Goal: Information Seeking & Learning: Learn about a topic

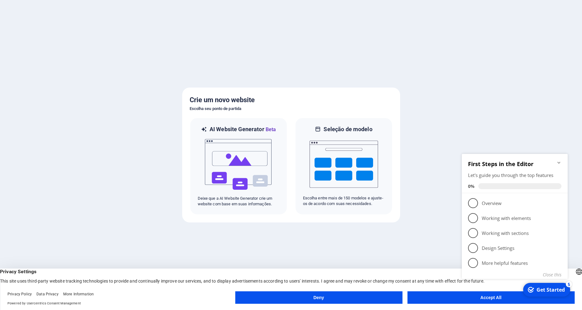
click div "checkmark Get Started 5 First Steps in the Editor Let's guide you through the t…"
click at [348, 162] on img at bounding box center [344, 164] width 69 height 62
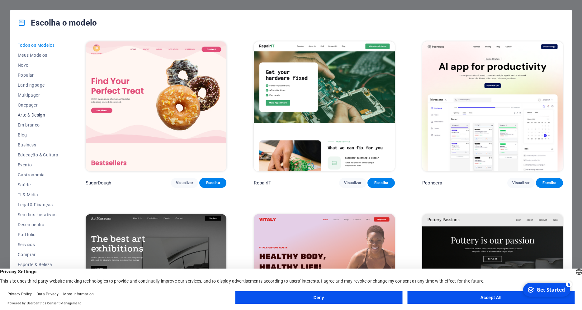
click at [41, 114] on span "Arte & Design" at bounding box center [38, 115] width 41 height 5
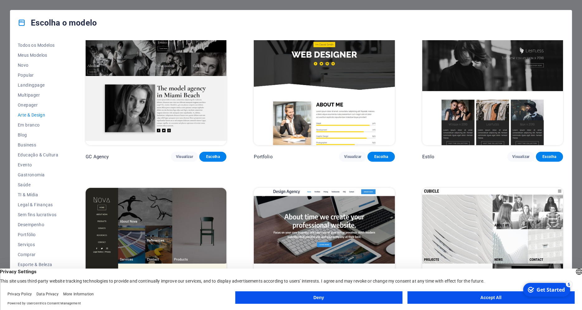
scroll to position [488, 0]
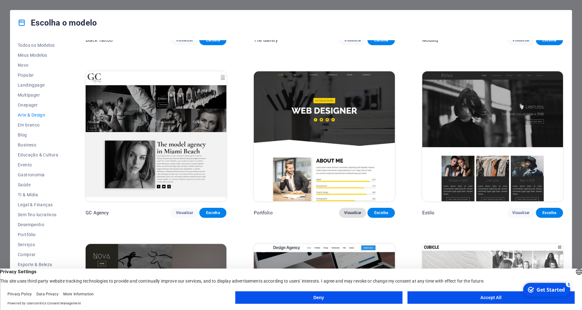
click at [352, 208] on button "Visualizar" at bounding box center [352, 213] width 27 height 10
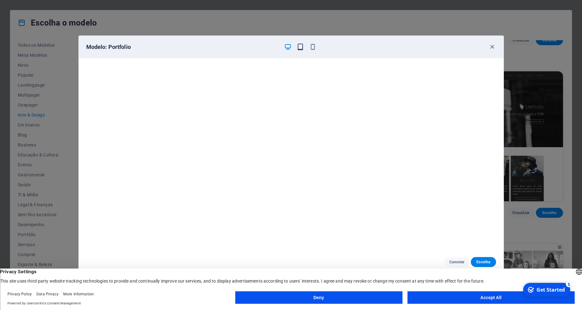
click at [300, 46] on icon "button" at bounding box center [300, 46] width 7 height 7
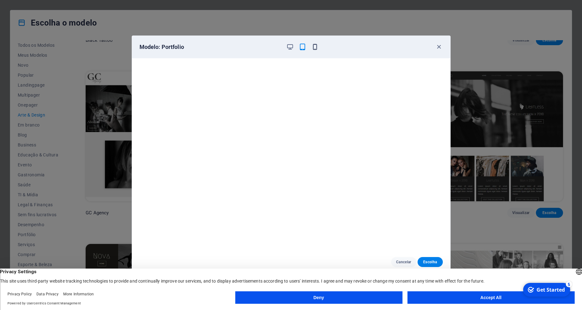
click at [314, 46] on icon "button" at bounding box center [315, 46] width 7 height 7
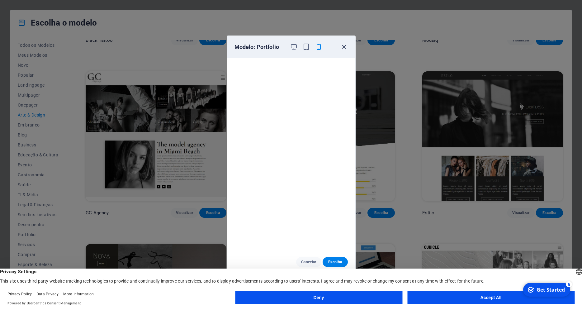
click at [344, 44] on icon "button" at bounding box center [344, 46] width 7 height 7
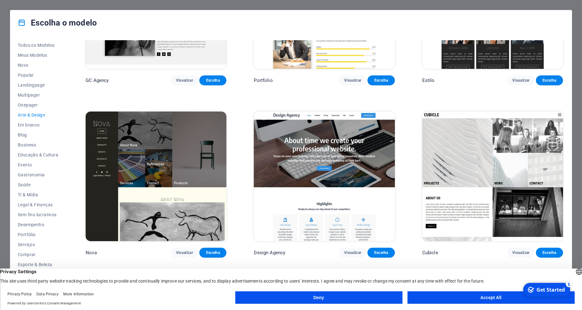
scroll to position [628, 0]
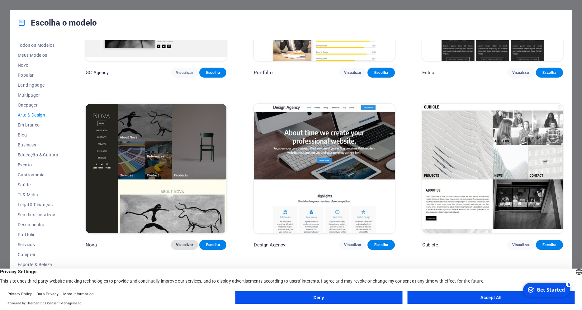
click at [187, 242] on span "Visualizar" at bounding box center [184, 244] width 17 height 5
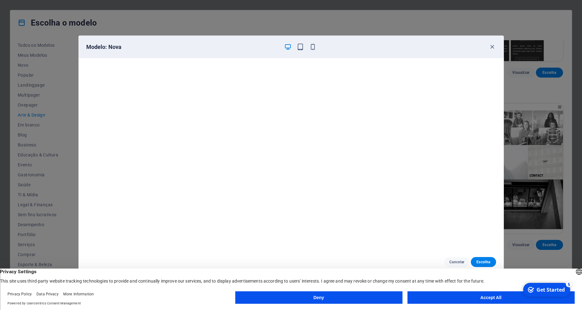
scroll to position [1, 0]
click at [493, 46] on icon "button" at bounding box center [492, 46] width 7 height 7
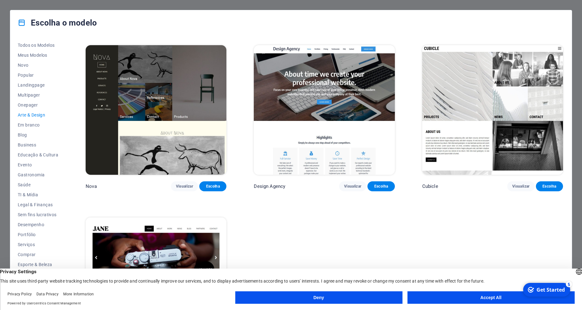
scroll to position [684, 0]
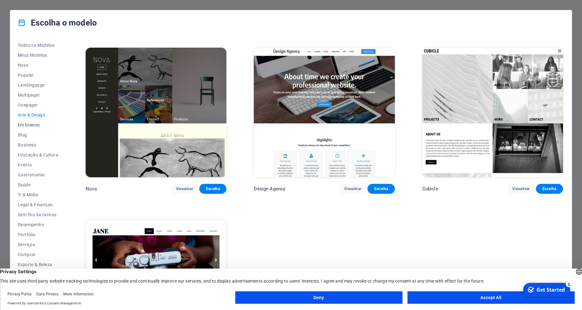
click at [29, 124] on span "Em branco" at bounding box center [38, 124] width 41 height 5
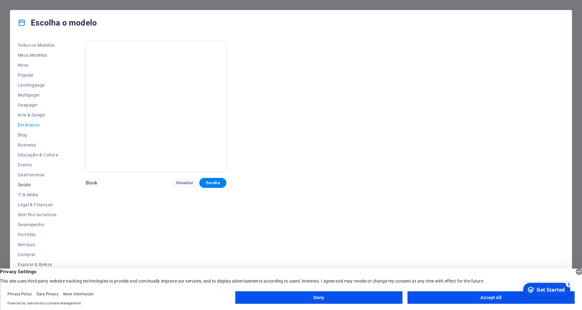
scroll to position [7, 0]
click at [28, 226] on span "Portfólio" at bounding box center [38, 227] width 41 height 5
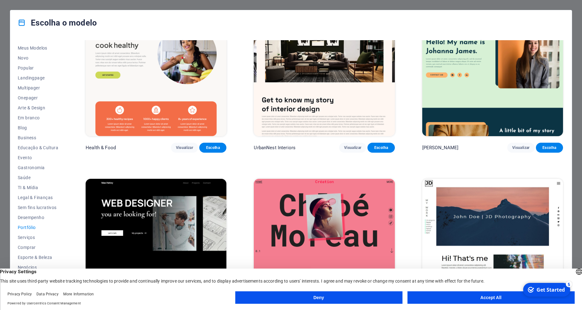
scroll to position [0, 0]
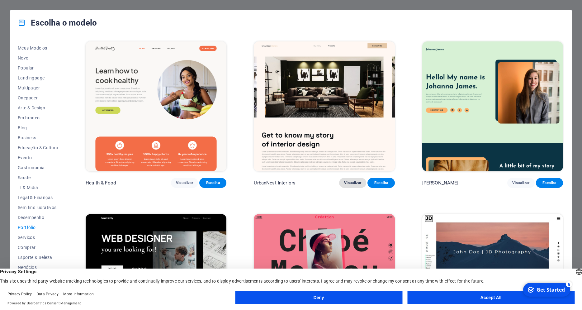
click at [352, 180] on span "Visualizar" at bounding box center [352, 182] width 17 height 5
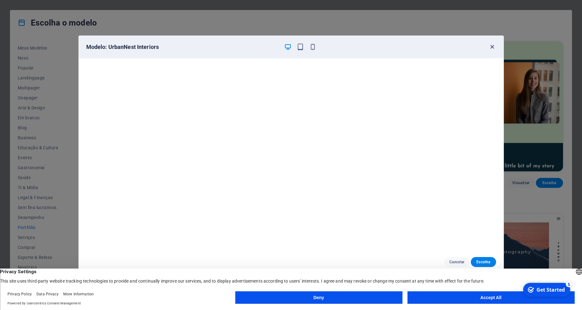
click at [492, 46] on icon "button" at bounding box center [492, 46] width 7 height 7
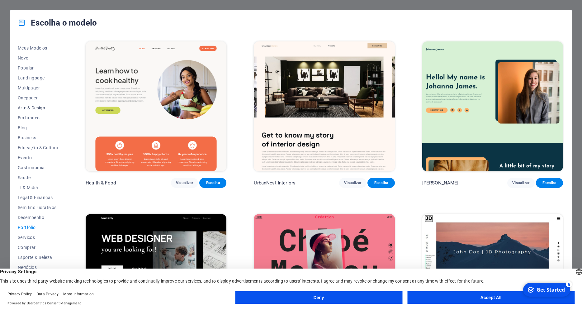
click at [33, 108] on span "Arte & Design" at bounding box center [38, 107] width 41 height 5
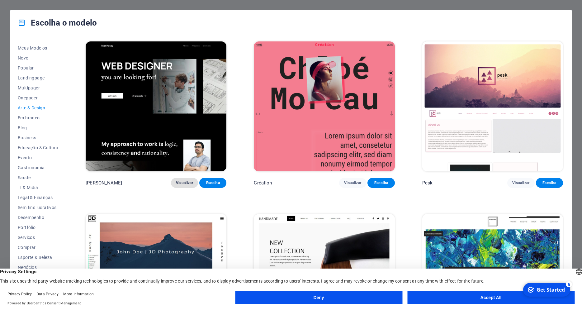
click at [178, 180] on span "Visualizar" at bounding box center [184, 182] width 17 height 5
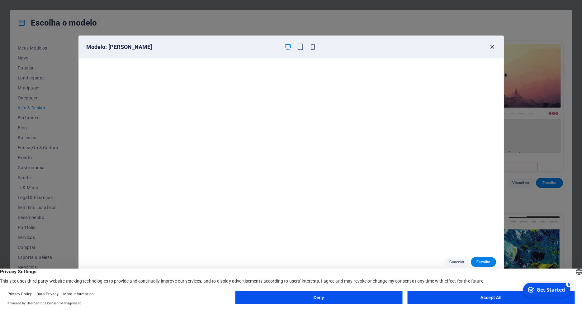
click at [491, 46] on icon "button" at bounding box center [492, 46] width 7 height 7
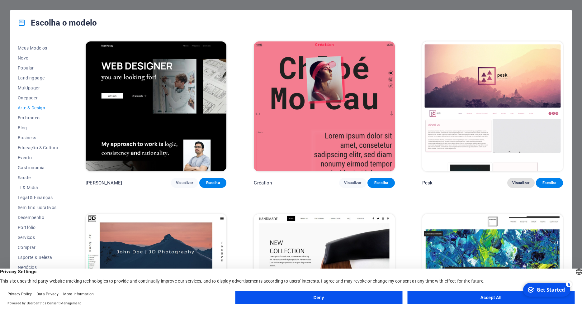
click at [513, 180] on span "Visualizar" at bounding box center [521, 182] width 17 height 5
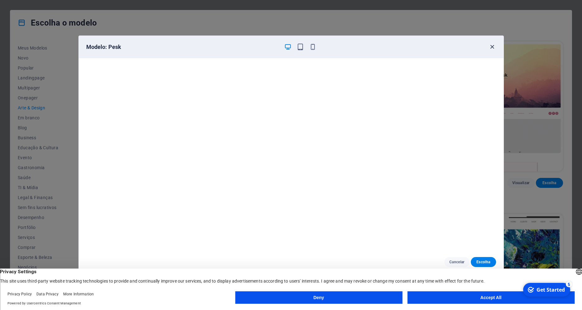
click at [492, 46] on icon "button" at bounding box center [492, 46] width 7 height 7
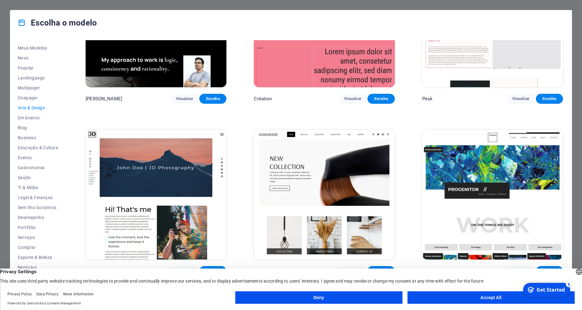
scroll to position [168, 0]
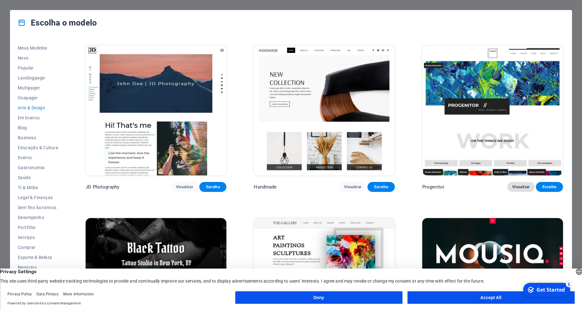
click at [519, 184] on span "Visualizar" at bounding box center [521, 186] width 17 height 5
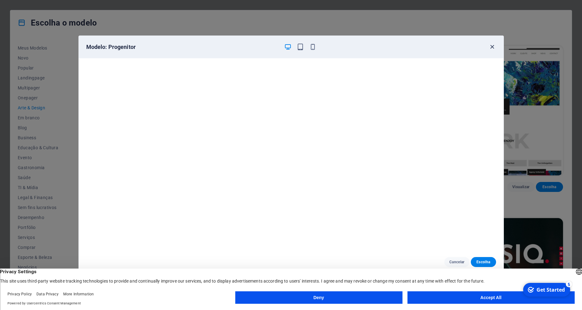
click at [492, 45] on icon "button" at bounding box center [492, 46] width 7 height 7
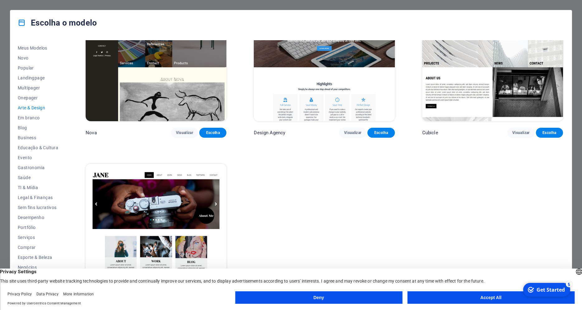
scroll to position [628, 0]
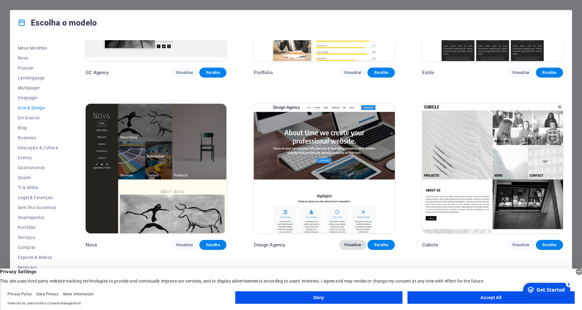
click at [348, 242] on span "Visualizar" at bounding box center [352, 244] width 17 height 5
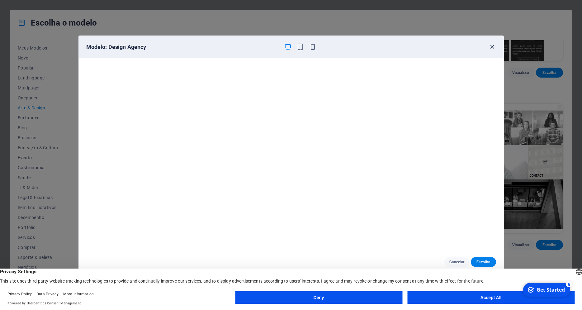
click at [493, 45] on icon "button" at bounding box center [492, 46] width 7 height 7
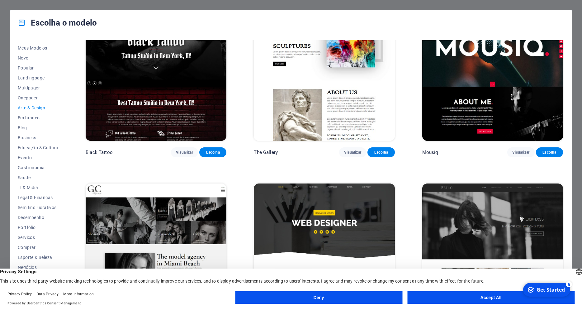
scroll to position [319, 0]
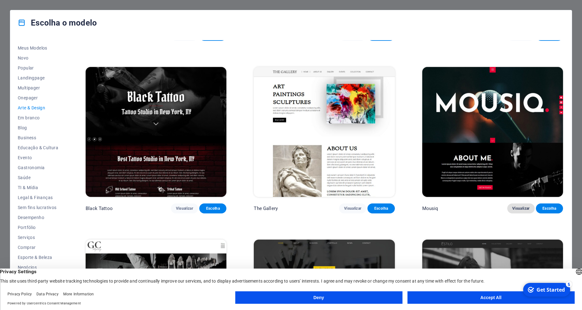
click at [514, 206] on span "Visualizar" at bounding box center [521, 208] width 17 height 5
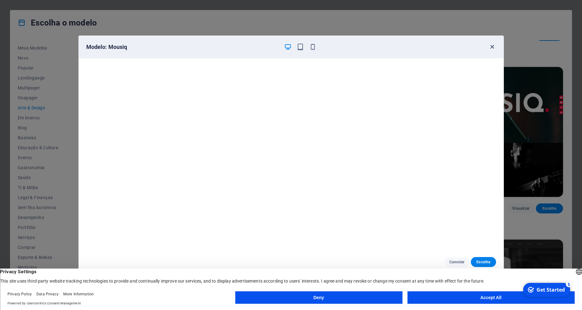
click at [493, 47] on icon "button" at bounding box center [492, 46] width 7 height 7
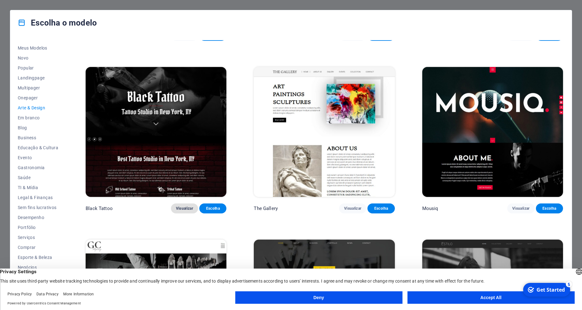
click at [184, 206] on span "Visualizar" at bounding box center [184, 208] width 17 height 5
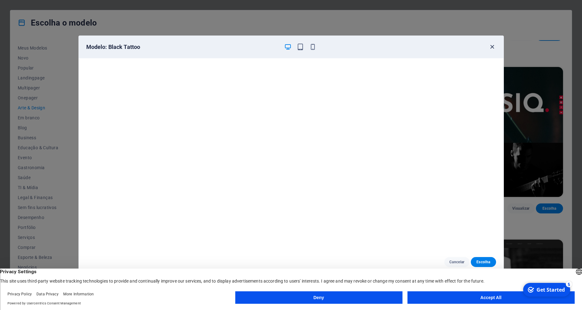
click at [492, 45] on icon "button" at bounding box center [492, 46] width 7 height 7
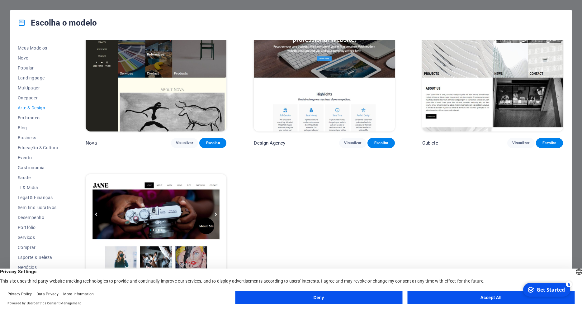
scroll to position [740, 0]
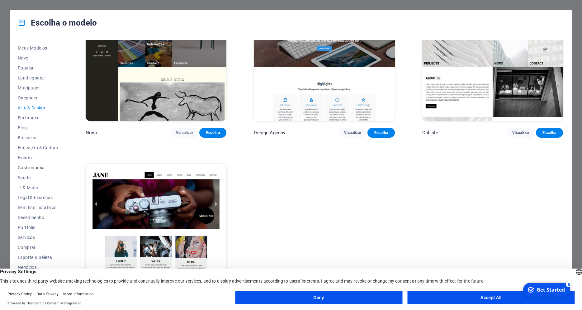
click at [473, 298] on button "Accept All" at bounding box center [491, 297] width 167 height 12
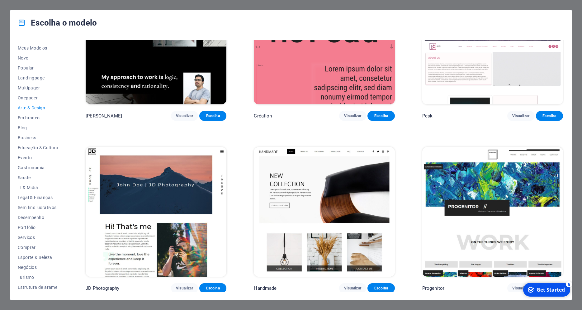
scroll to position [0, 0]
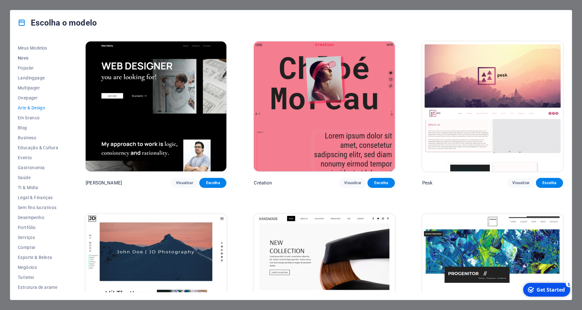
click at [23, 56] on span "Novo" at bounding box center [38, 57] width 41 height 5
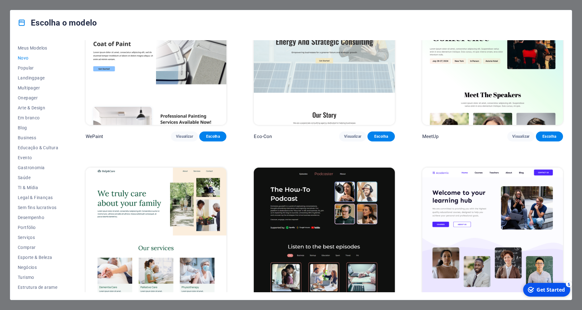
scroll to position [740, 0]
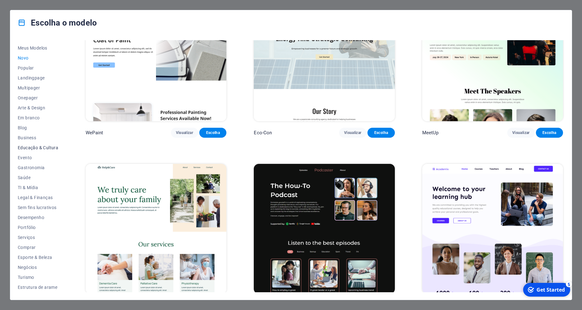
click at [24, 147] on span "Educação & Cultura" at bounding box center [38, 147] width 41 height 5
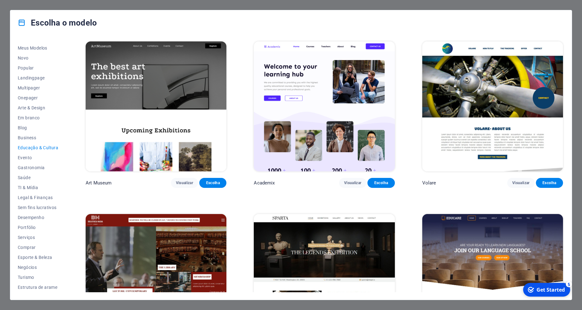
scroll to position [0, 0]
click at [24, 86] on span "Multipager" at bounding box center [38, 87] width 41 height 5
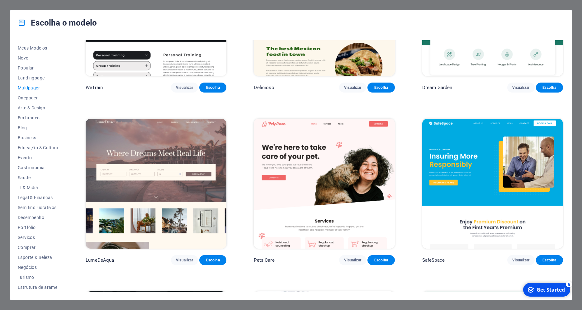
scroll to position [898, 0]
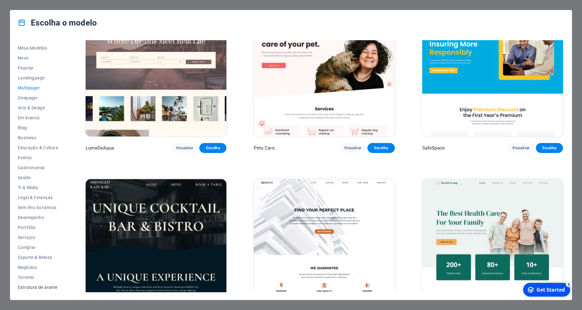
click at [46, 288] on span "Estrutura de arame" at bounding box center [38, 287] width 41 height 5
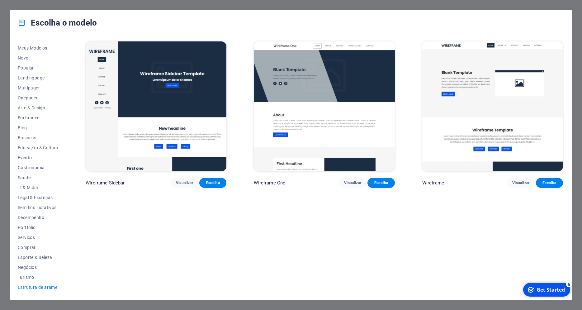
scroll to position [0, 0]
click at [186, 180] on span "Visualizar" at bounding box center [184, 182] width 17 height 5
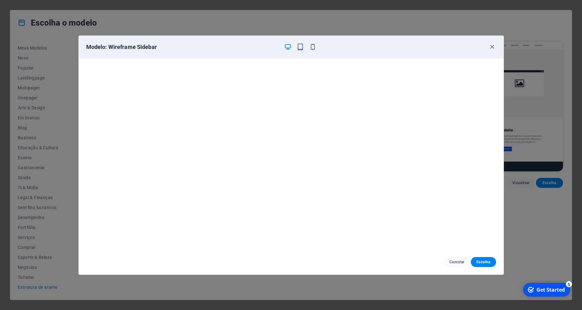
scroll to position [1, 0]
click at [492, 44] on icon "button" at bounding box center [492, 46] width 7 height 7
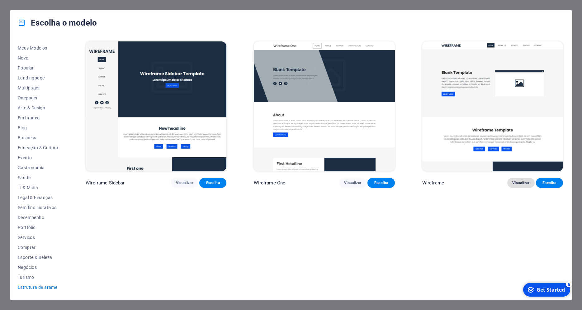
click at [513, 180] on span "Visualizar" at bounding box center [521, 182] width 17 height 5
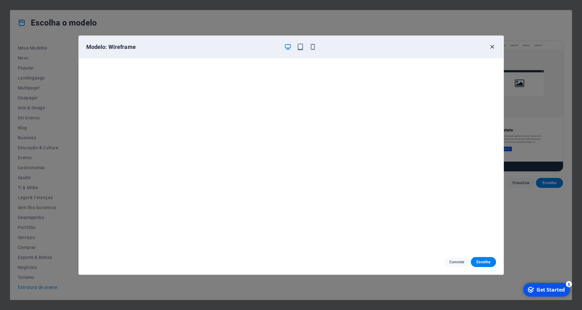
click at [491, 48] on icon "button" at bounding box center [492, 46] width 7 height 7
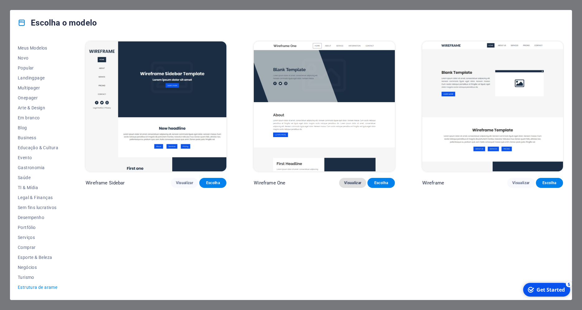
click at [354, 180] on span "Visualizar" at bounding box center [352, 182] width 17 height 5
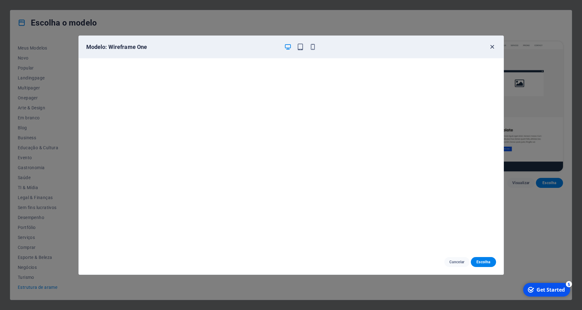
click at [492, 45] on icon "button" at bounding box center [492, 46] width 7 height 7
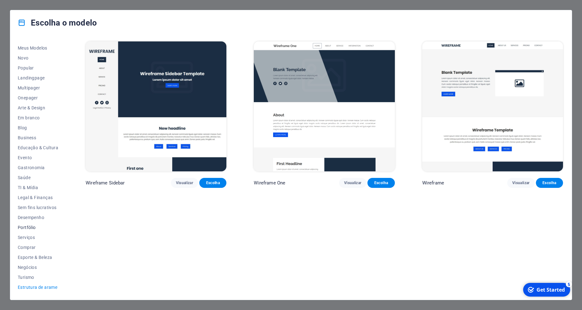
click at [26, 225] on span "Portfólio" at bounding box center [38, 227] width 41 height 5
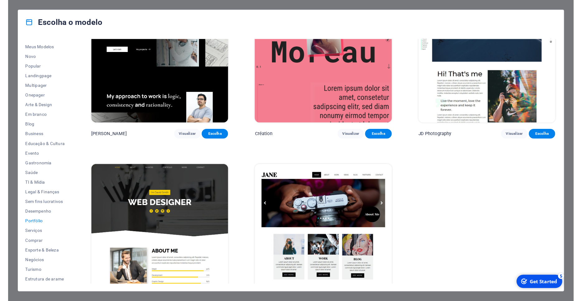
scroll to position [232, 0]
